Goal: Task Accomplishment & Management: Manage account settings

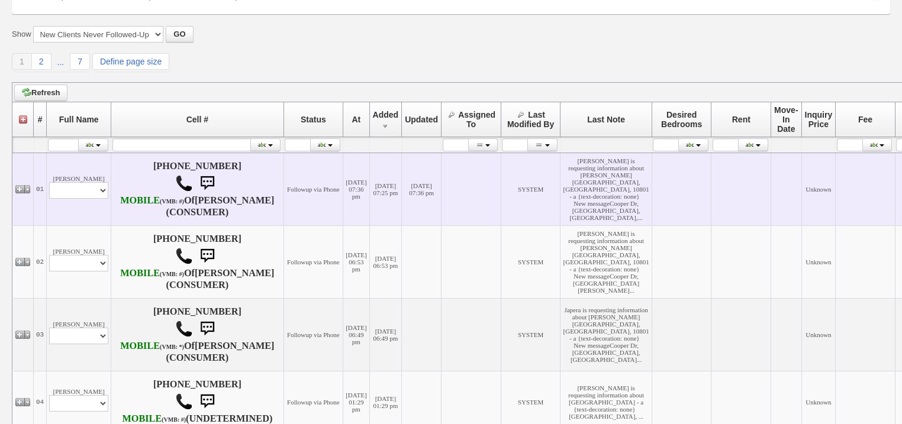
scroll to position [142, 0]
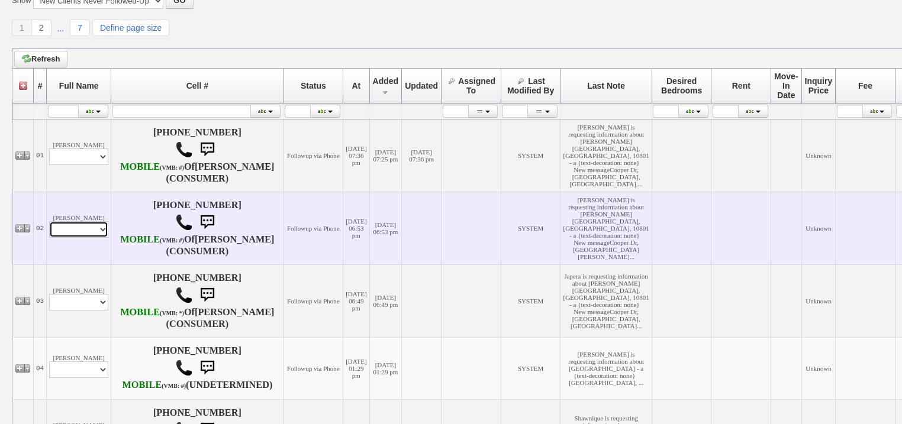
click at [88, 238] on select "Profile Edit Print Email Externally (Will Not Be Tracked In CRM) Closed Deals" at bounding box center [78, 229] width 59 height 17
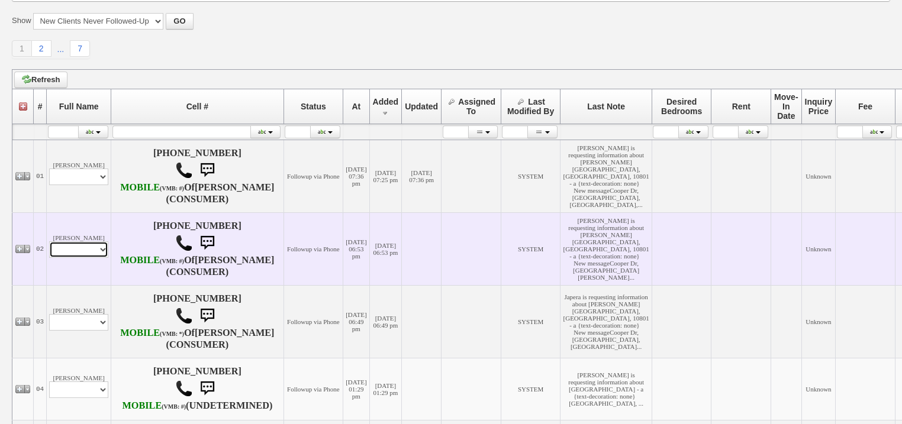
scroll to position [163, 0]
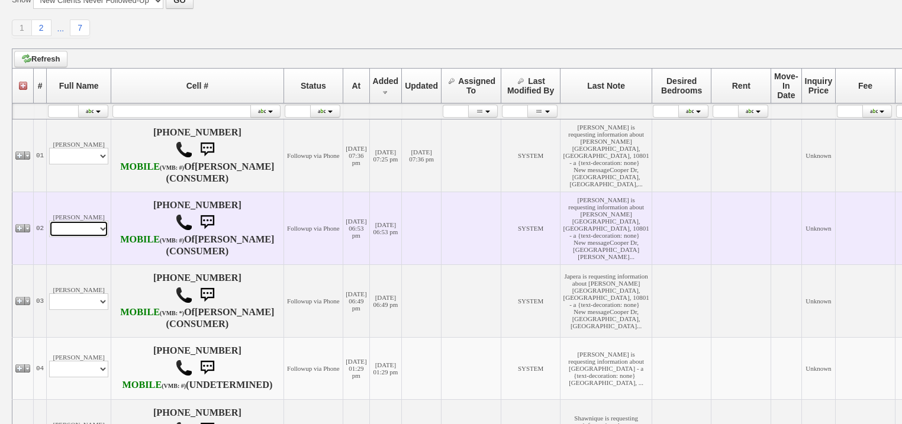
select select "ChangeURL,/crm/custom/edit_client_form.php?redirect=%2Fcrm%2Fclients.php&id=167…"
click at [49, 237] on select "Profile Edit Print Email Externally (Will Not Be Tracked In CRM) Closed Deals" at bounding box center [78, 229] width 59 height 17
select select
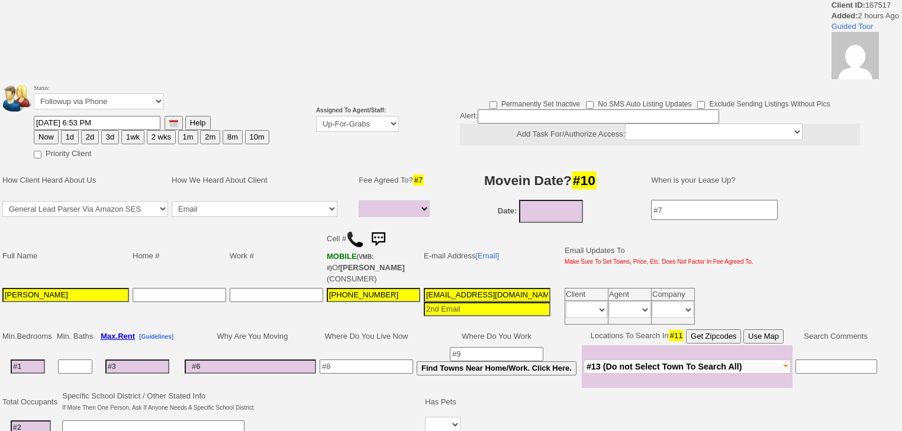
select select
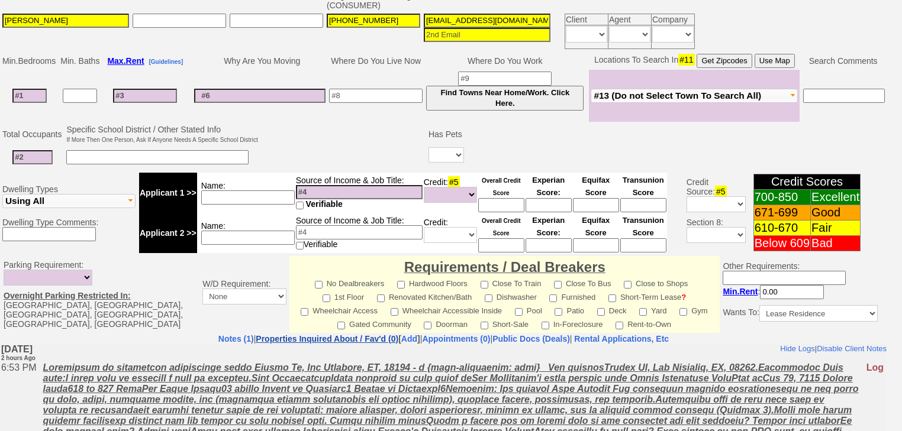
scroll to position [373, 0]
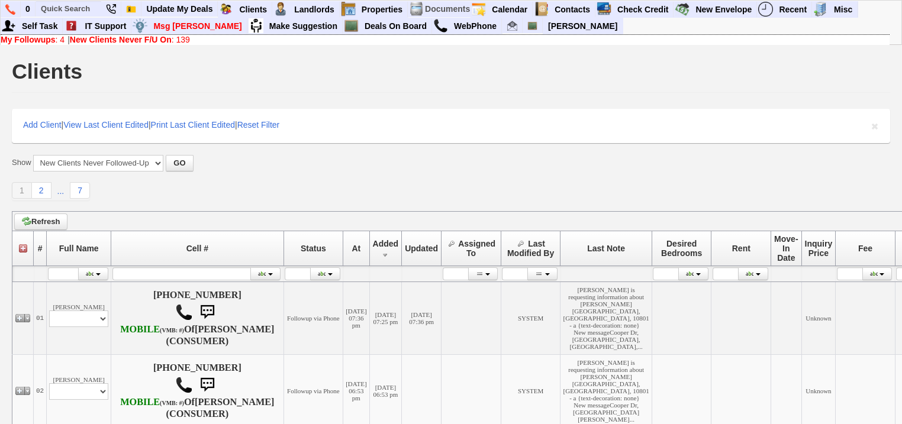
scroll to position [162, 0]
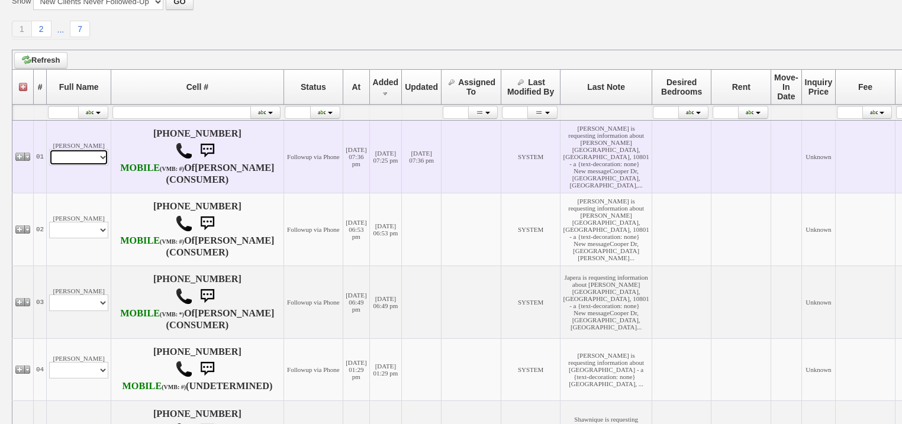
click at [84, 166] on select "Profile Edit Print Email Externally (Will Not Be Tracked In CRM) Closed Deals" at bounding box center [78, 157] width 59 height 17
select select "ChangeURL,/crm/custom/edit_client_form.php?redirect=%2Fcrm%2Fclients.php&id=167…"
click at [49, 156] on select "Profile Edit Print Email Externally (Will Not Be Tracked In CRM) Closed Deals" at bounding box center [78, 157] width 59 height 17
select select
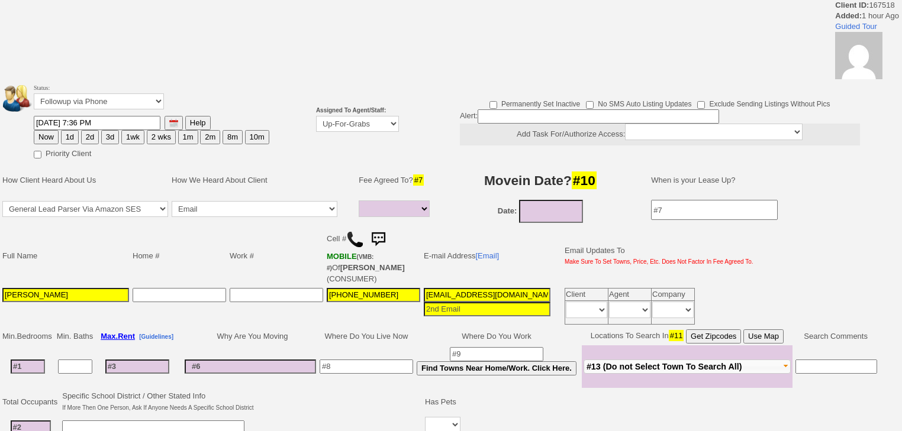
select select
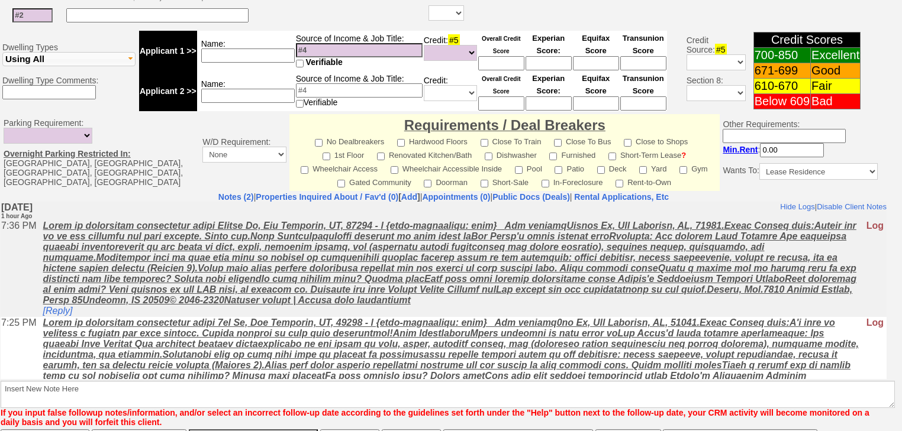
scroll to position [513, 0]
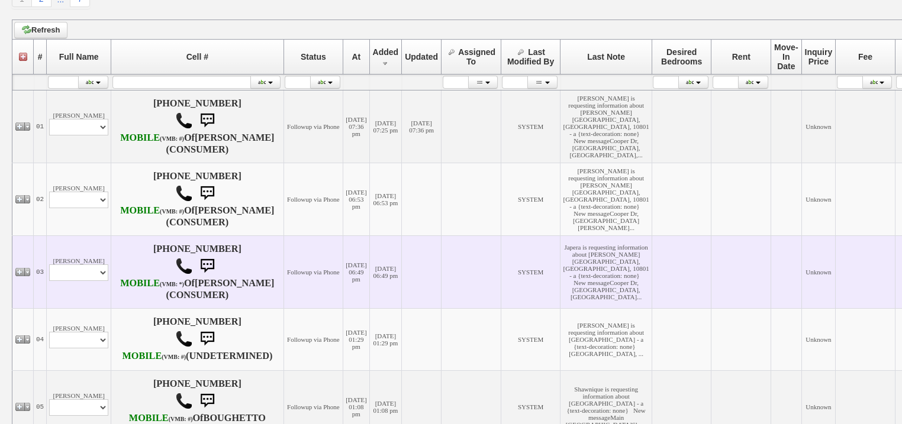
scroll to position [208, 0]
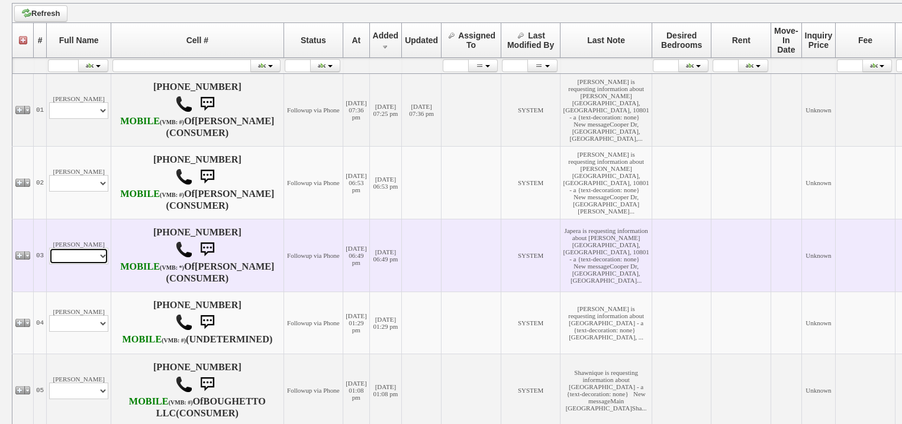
click at [99, 264] on select "Profile Edit Print Email Externally (Will Not Be Tracked In CRM) Closed Deals" at bounding box center [78, 256] width 59 height 17
select select "ChangeURL,/crm/custom/edit_client_form.php?redirect=%2Fcrm%2Fclients.php&id=167…"
click at [49, 264] on select "Profile Edit Print Email Externally (Will Not Be Tracked In CRM) Closed Deals" at bounding box center [78, 256] width 59 height 17
select select
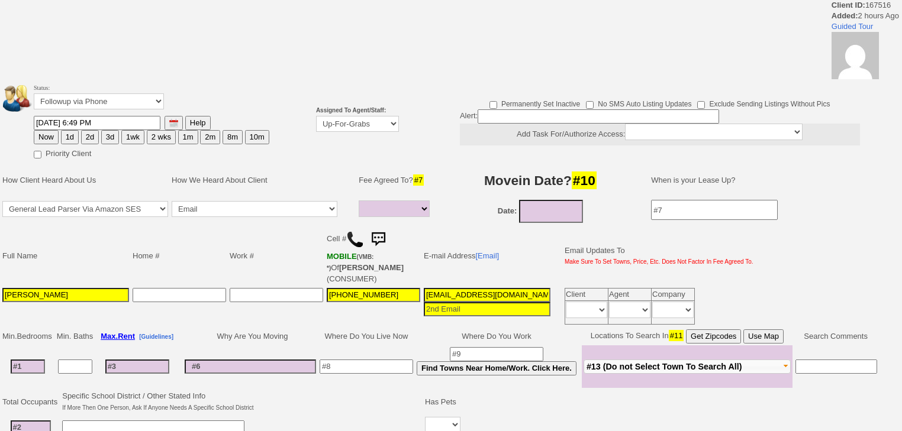
select select
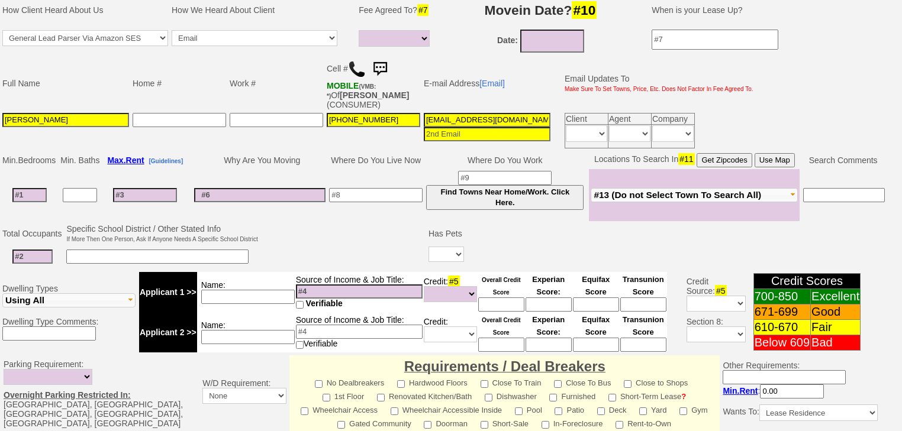
scroll to position [185, 0]
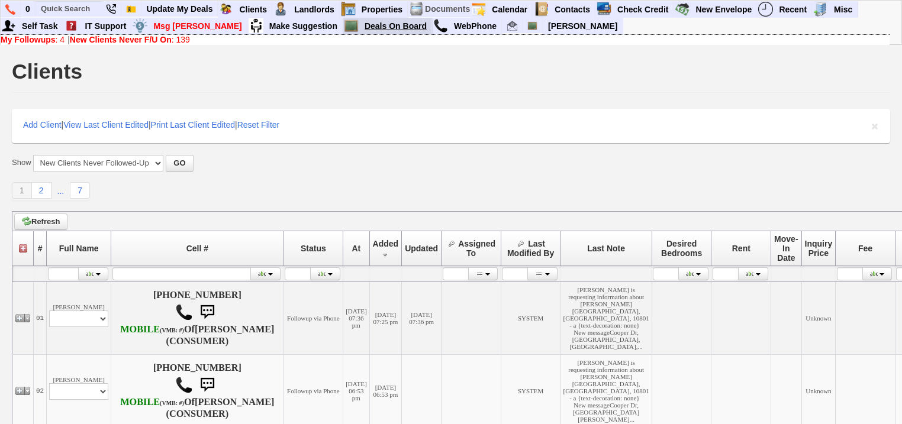
click at [360, 31] on link "Deals On Board" at bounding box center [396, 25] width 72 height 15
